Goal: Information Seeking & Learning: Learn about a topic

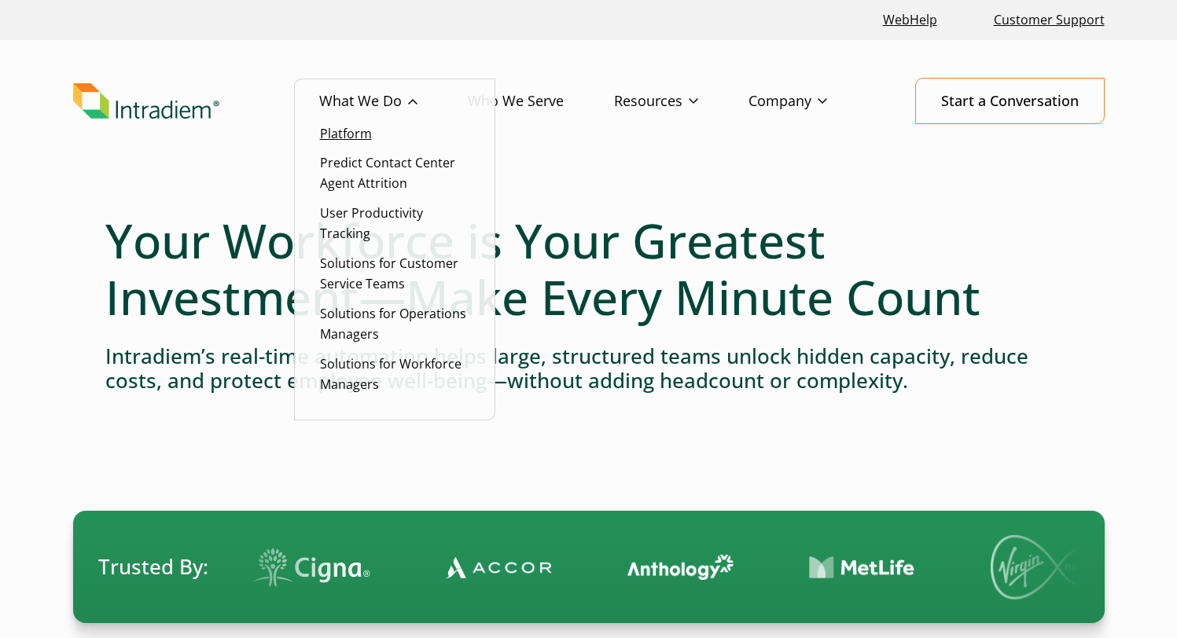
click at [349, 125] on link "Platform" at bounding box center [346, 133] width 52 height 17
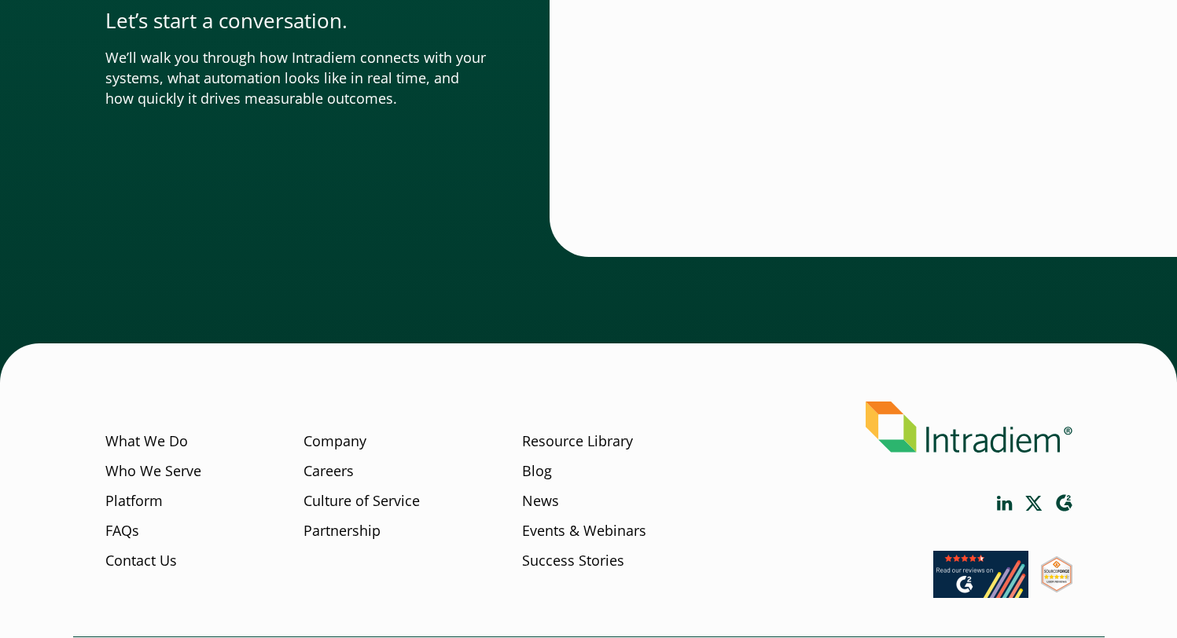
scroll to position [5590, 0]
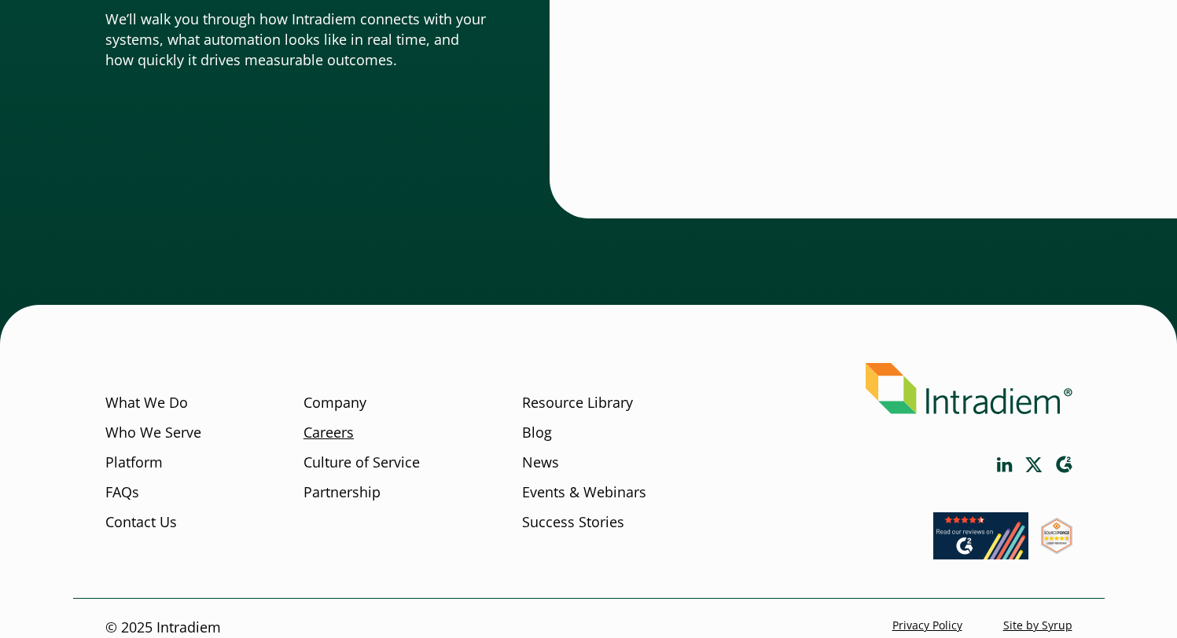
click at [332, 423] on link "Careers" at bounding box center [328, 433] width 50 height 20
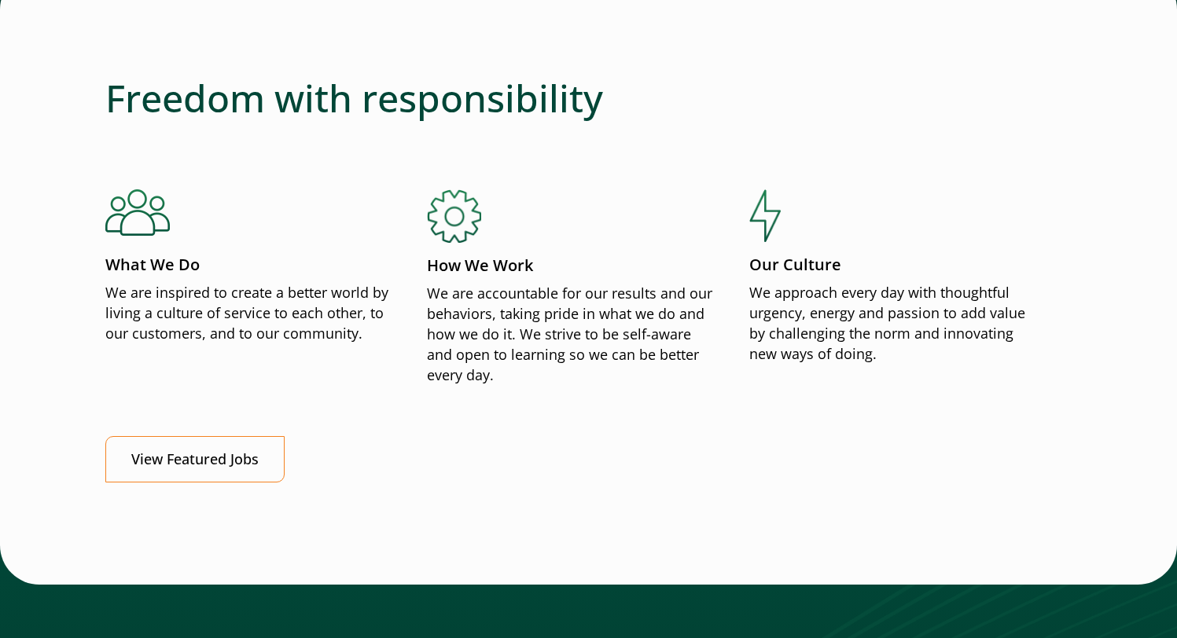
scroll to position [1870, 0]
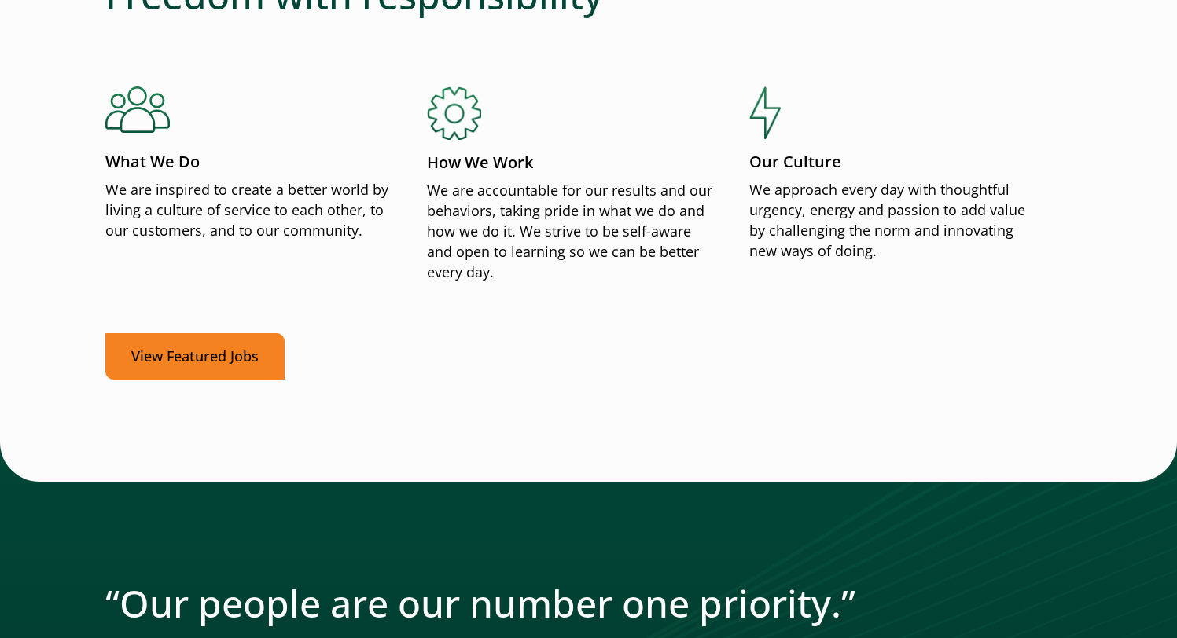
click at [182, 368] on link "View Featured Jobs" at bounding box center [194, 356] width 179 height 46
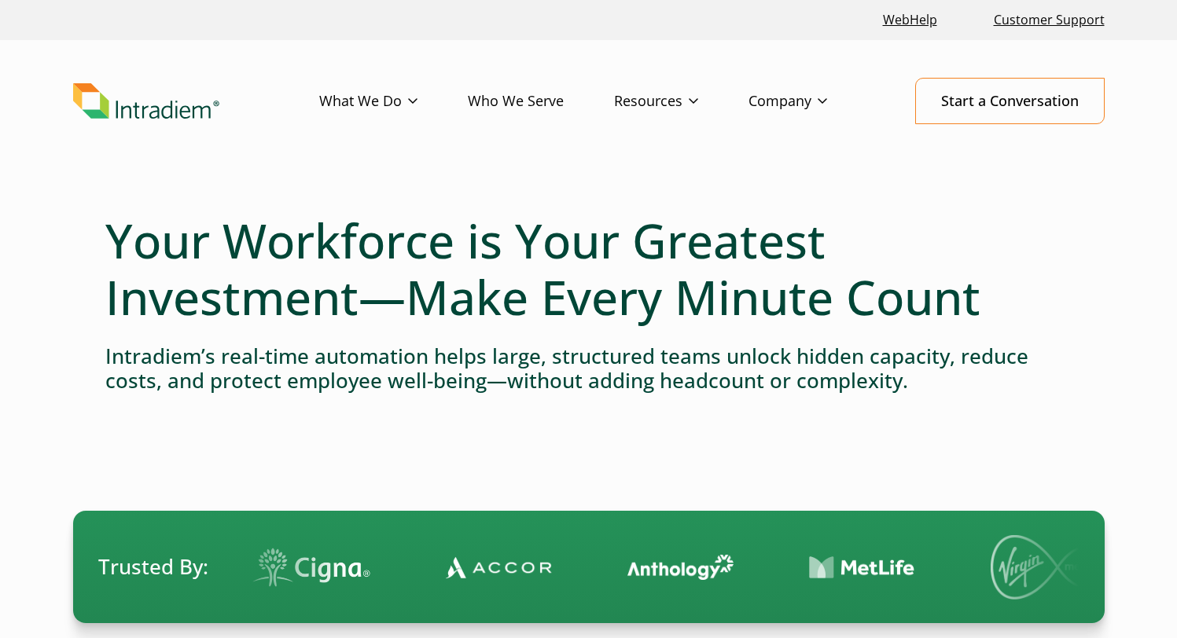
click at [540, 105] on link "Who We Serve" at bounding box center [541, 102] width 146 height 46
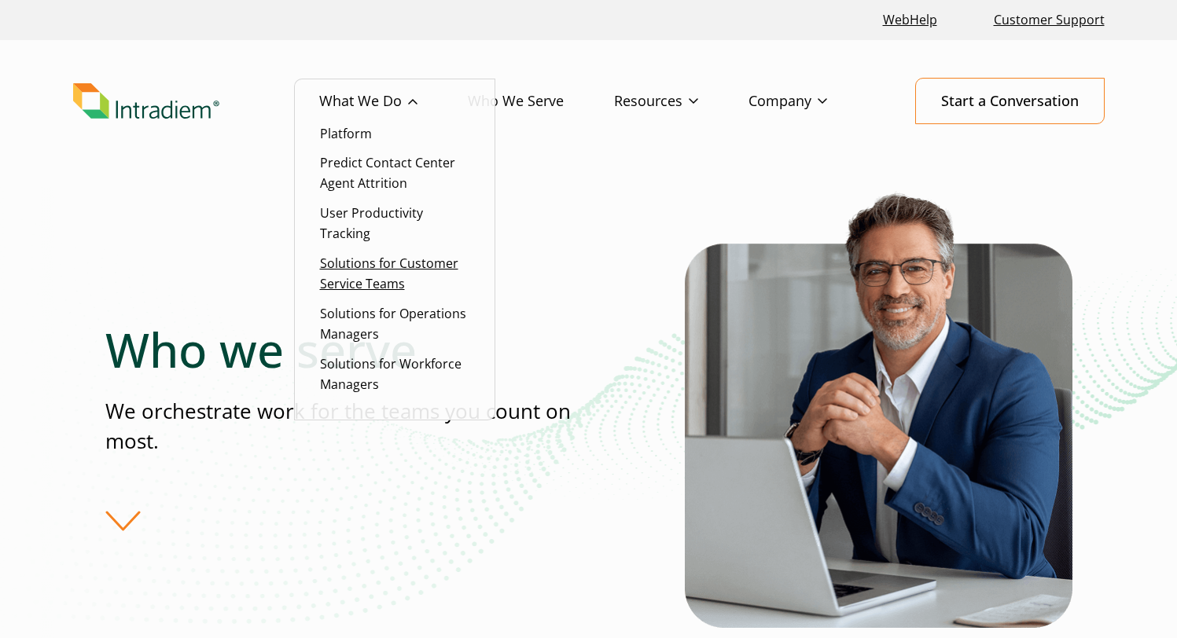
click at [351, 264] on link "Solutions for Customer Service Teams" at bounding box center [389, 274] width 138 height 38
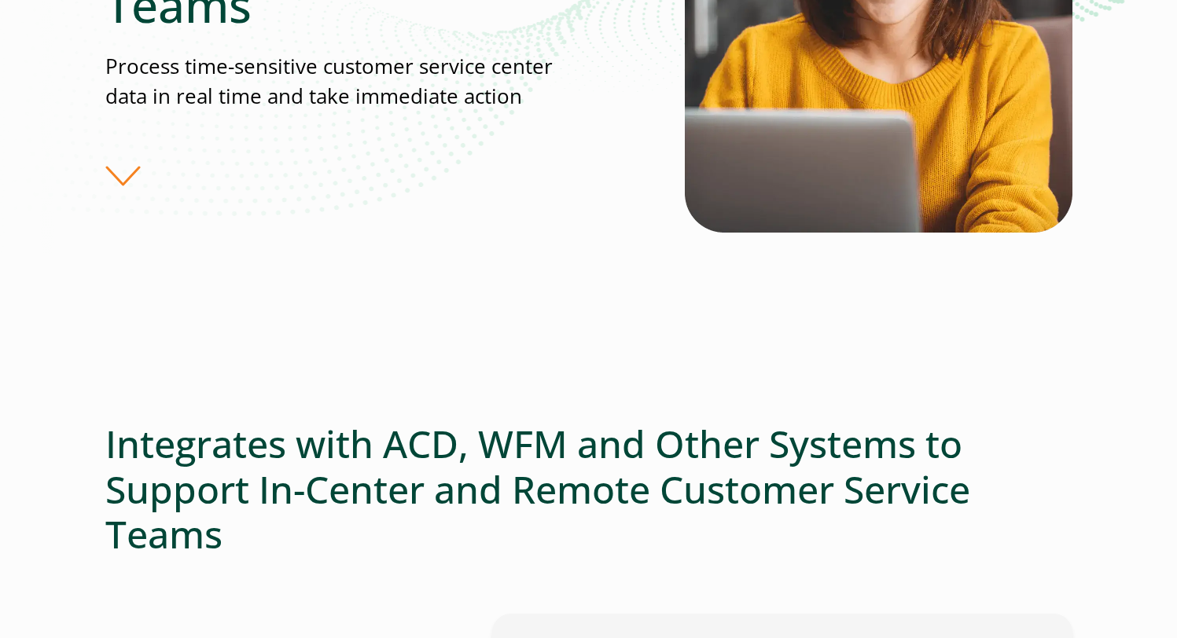
scroll to position [409, 0]
click at [231, 530] on h2 "Integrates with ACD, WFM and Other Systems to Support In-Center and Remote Cust…" at bounding box center [588, 489] width 967 height 136
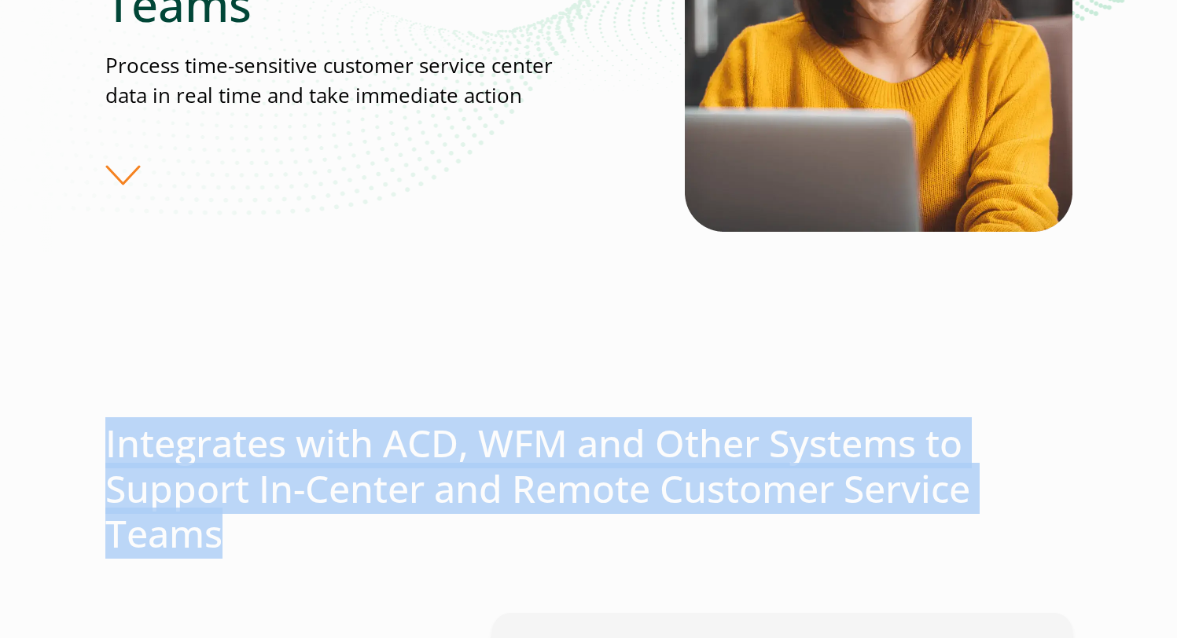
drag, startPoint x: 231, startPoint y: 541, endPoint x: 104, endPoint y: 443, distance: 160.4
copy h2 "Integrates with ACD, WFM and Other Systems to Support In-Center and Remote Cust…"
